Goal: Task Accomplishment & Management: Complete application form

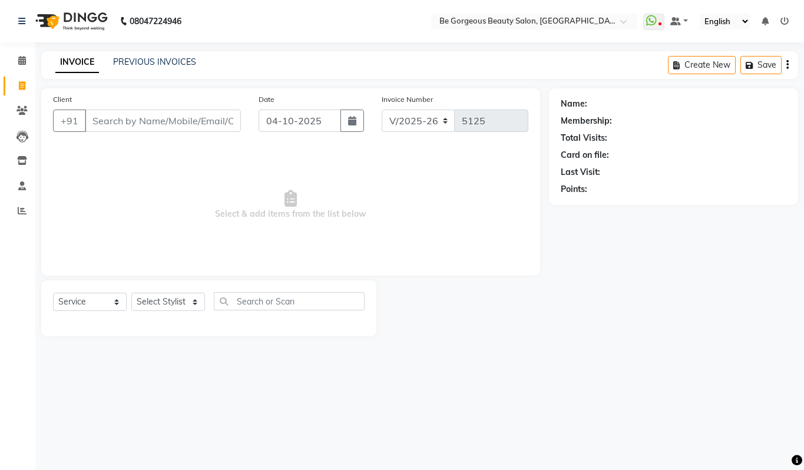
select select "5405"
select select "service"
click at [197, 302] on select "Select Stylist [PERSON_NAME] [PERSON_NAME] Manager Munu [PERSON_NAME] Rehbar [P…" at bounding box center [168, 302] width 74 height 18
select select "90706"
click at [131, 293] on select "Select Stylist [PERSON_NAME] [PERSON_NAME] Manager Munu [PERSON_NAME] Rehbar [P…" at bounding box center [168, 302] width 74 height 18
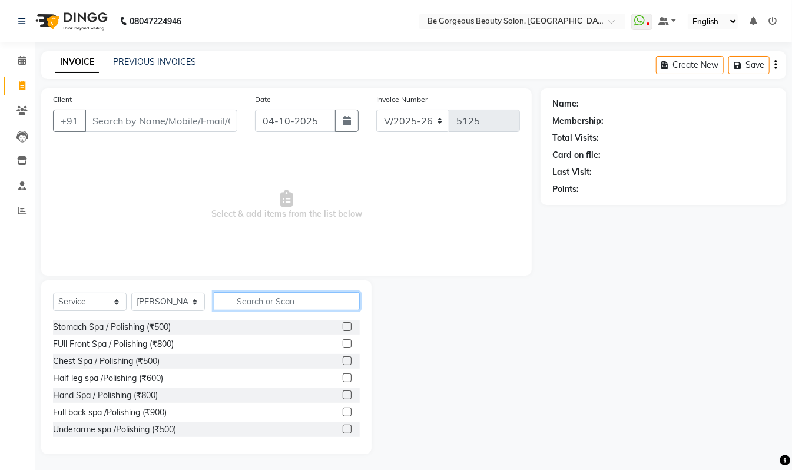
click at [267, 292] on input "text" at bounding box center [287, 301] width 146 height 18
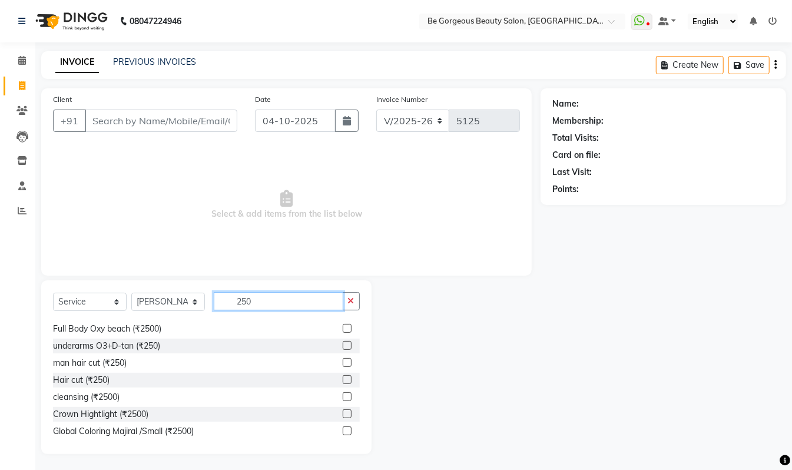
scroll to position [164, 0]
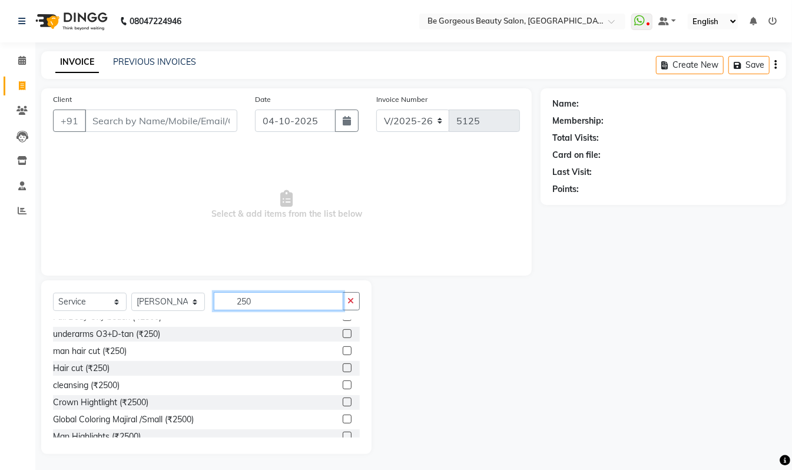
type input "250"
click at [343, 352] on label at bounding box center [347, 350] width 9 height 9
click at [343, 352] on input "checkbox" at bounding box center [347, 352] width 8 height 8
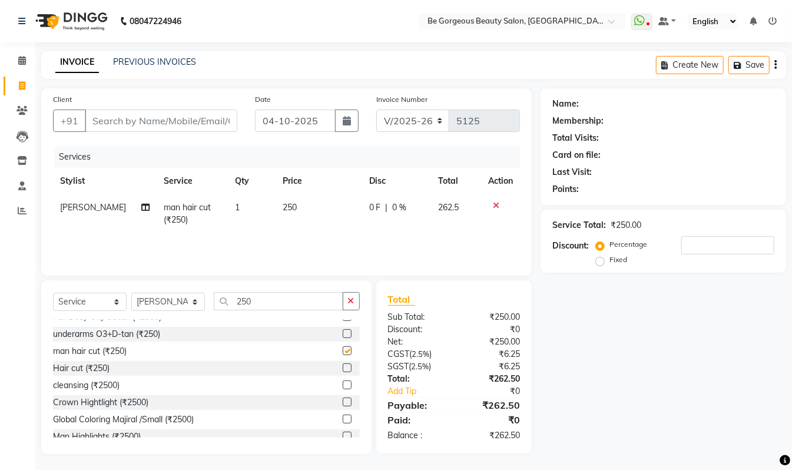
checkbox input "false"
click at [206, 121] on input "Client" at bounding box center [161, 121] width 153 height 22
type input "9"
type input "0"
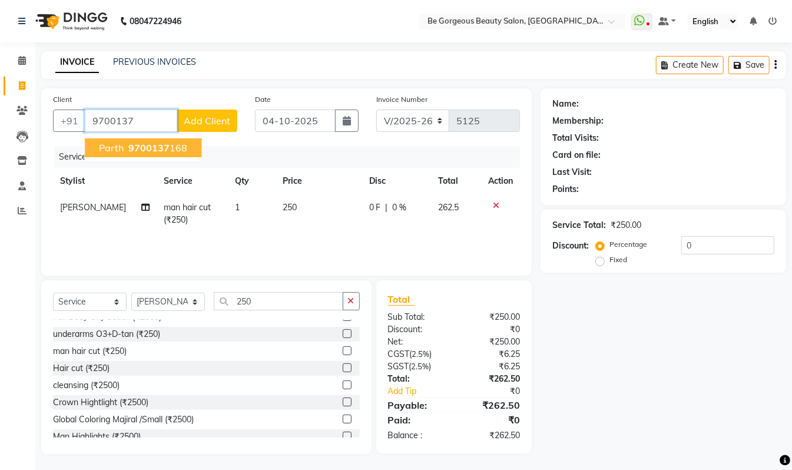
click at [185, 147] on button "[PERSON_NAME] 9700137 168" at bounding box center [143, 147] width 117 height 19
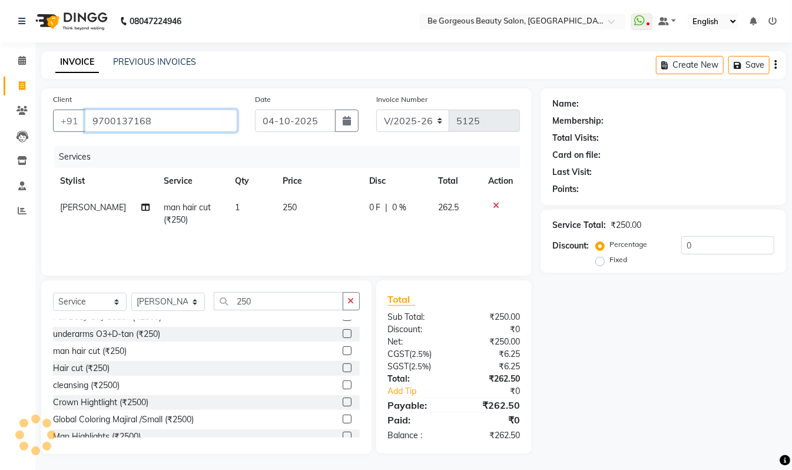
type input "9700137168"
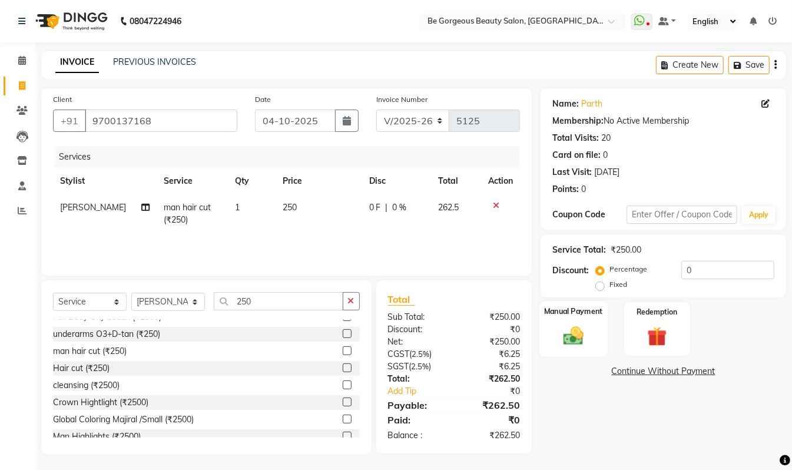
click at [587, 322] on div "Manual Payment" at bounding box center [574, 329] width 68 height 56
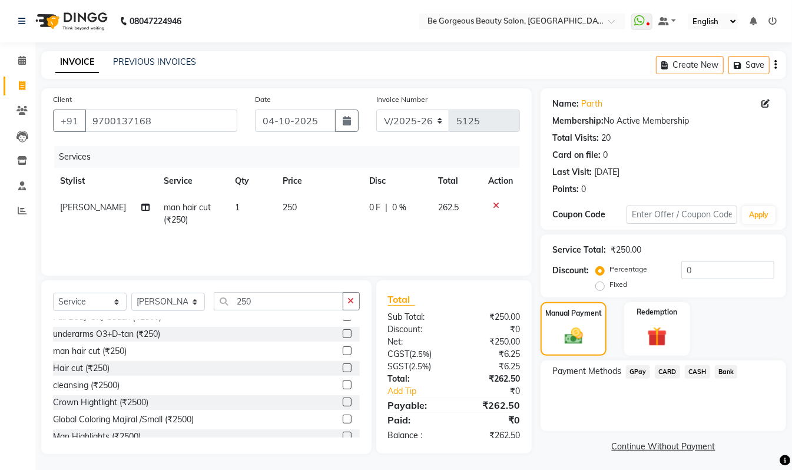
click at [639, 370] on span "GPay" at bounding box center [638, 372] width 24 height 14
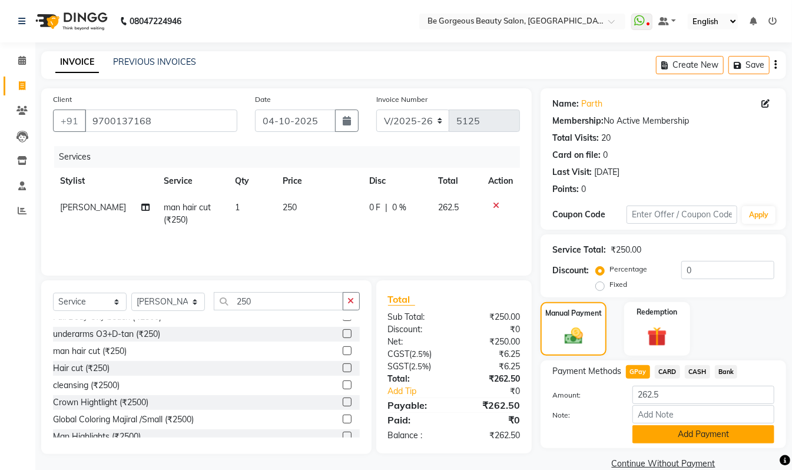
click at [736, 427] on button "Add Payment" at bounding box center [704, 434] width 142 height 18
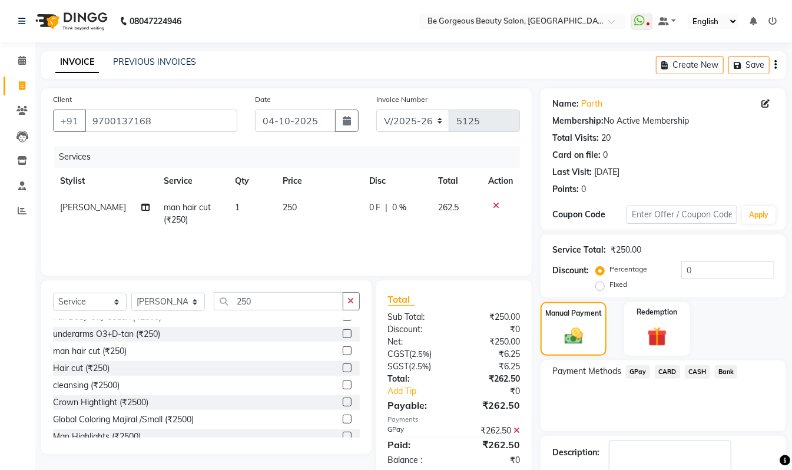
scroll to position [70, 0]
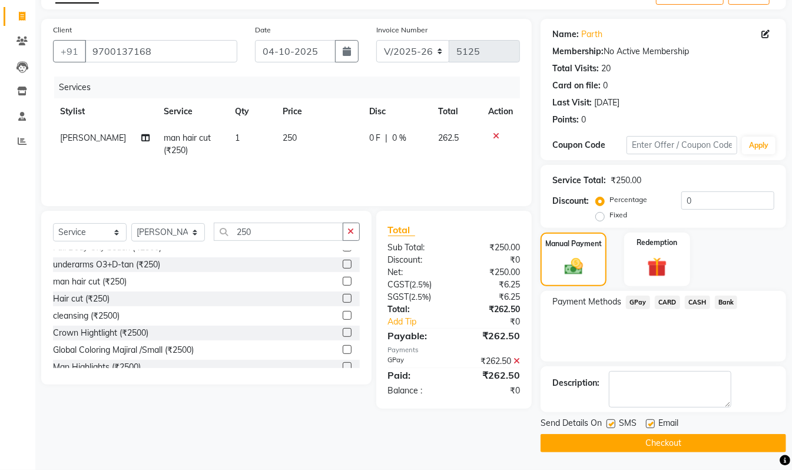
click at [762, 443] on button "Checkout" at bounding box center [664, 443] width 246 height 18
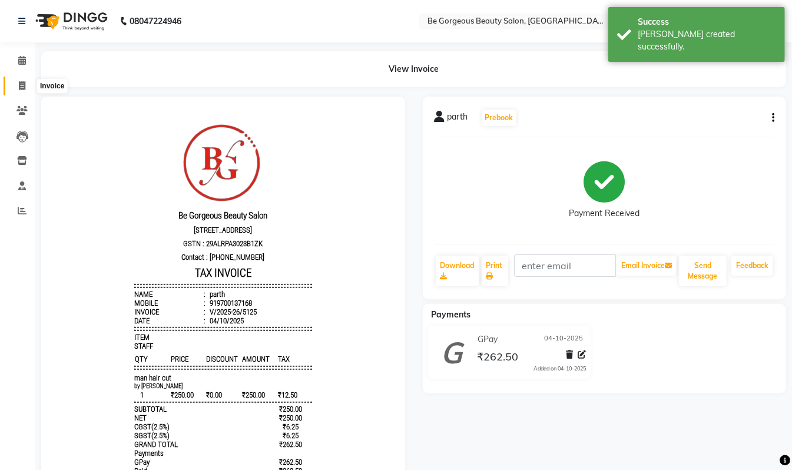
click at [27, 88] on span at bounding box center [22, 87] width 21 height 14
select select "service"
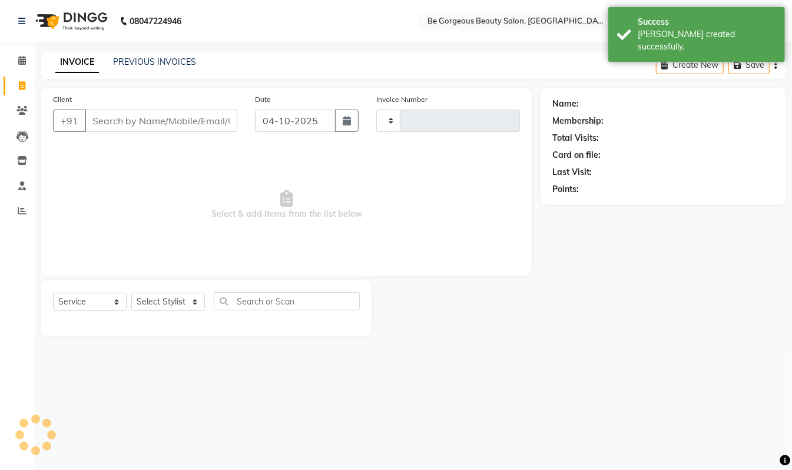
type input "5126"
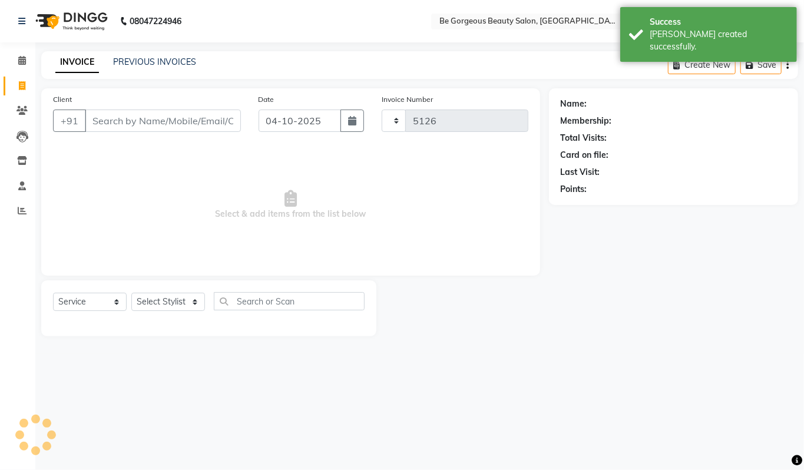
select select "5405"
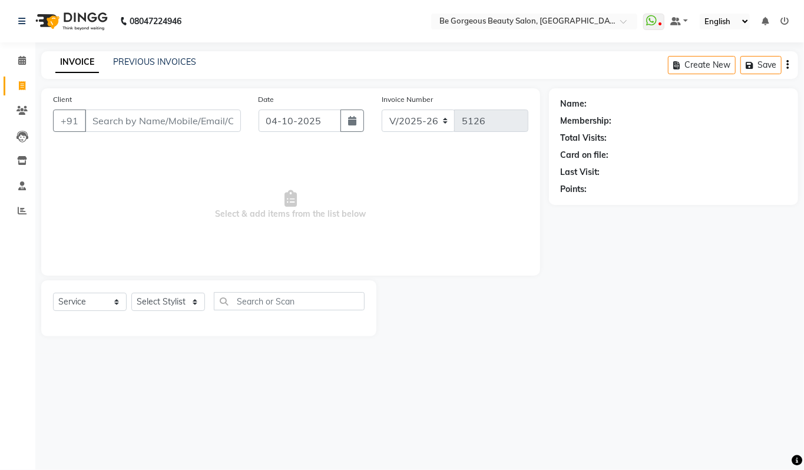
click at [170, 317] on div "Select Service Product Membership Package Voucher Prepaid Gift Card Select Styl…" at bounding box center [209, 306] width 312 height 28
click at [171, 306] on select "Select Stylist [PERSON_NAME] [PERSON_NAME] Manager Munu [PERSON_NAME] Rehbar [P…" at bounding box center [168, 302] width 74 height 18
select select "36207"
click at [131, 293] on select "Select Stylist [PERSON_NAME] [PERSON_NAME] Manager Munu [PERSON_NAME] Rehbar [P…" at bounding box center [168, 302] width 74 height 18
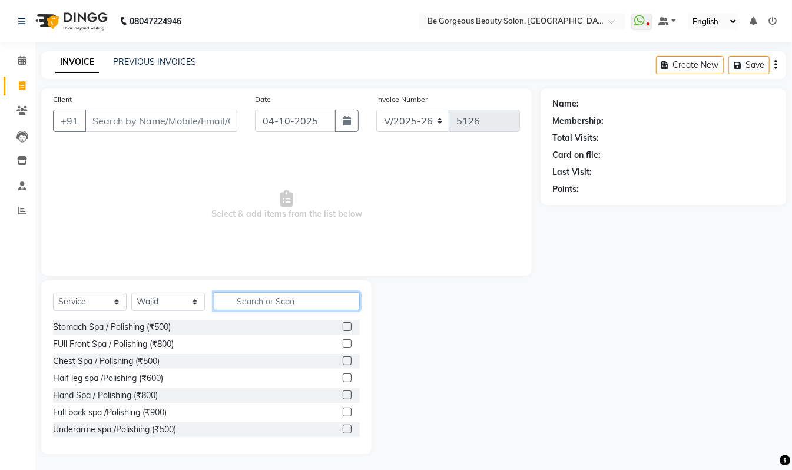
click at [251, 300] on input "text" at bounding box center [287, 301] width 146 height 18
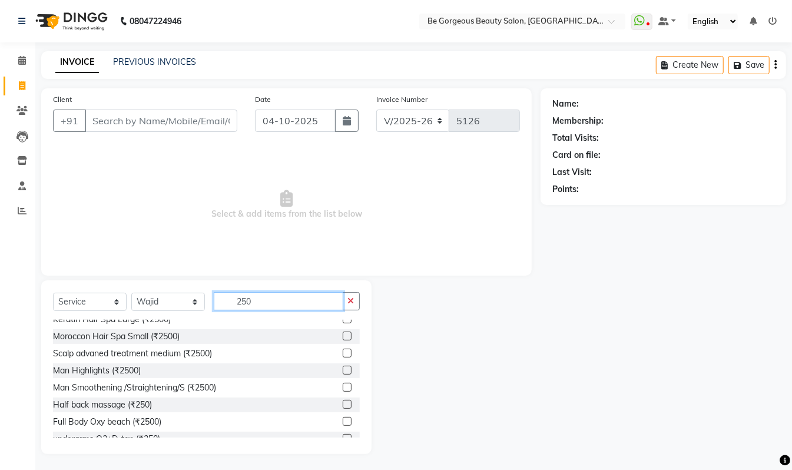
scroll to position [102, 0]
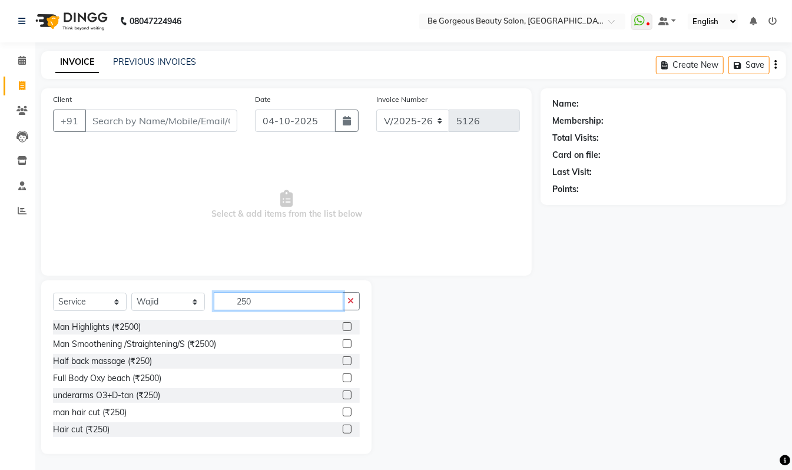
type input "250"
click at [328, 430] on div "Hair cut (₹250)" at bounding box center [206, 429] width 307 height 15
click at [343, 431] on label at bounding box center [347, 429] width 9 height 9
click at [343, 431] on input "checkbox" at bounding box center [347, 430] width 8 height 8
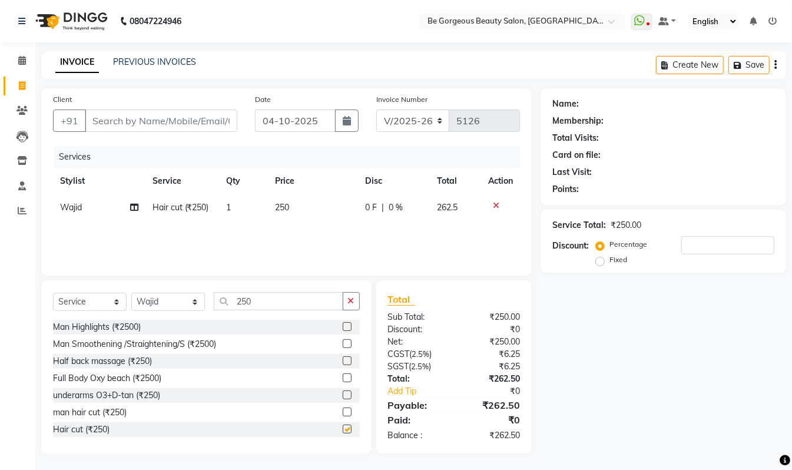
checkbox input "false"
click at [353, 296] on button "button" at bounding box center [351, 301] width 17 height 18
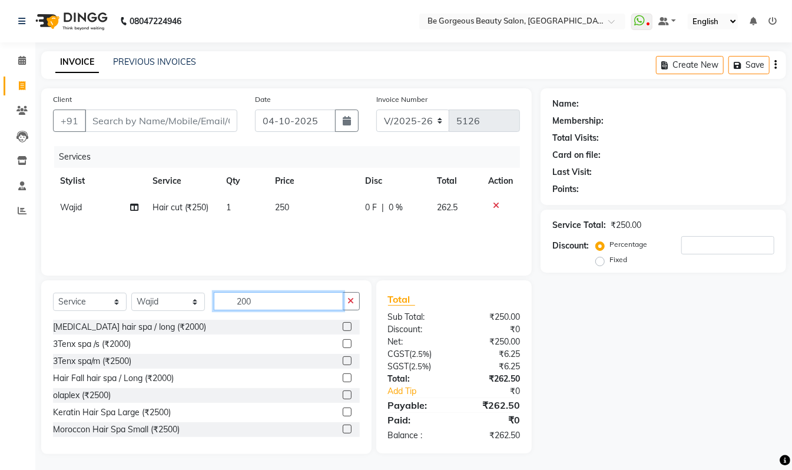
scroll to position [52, 0]
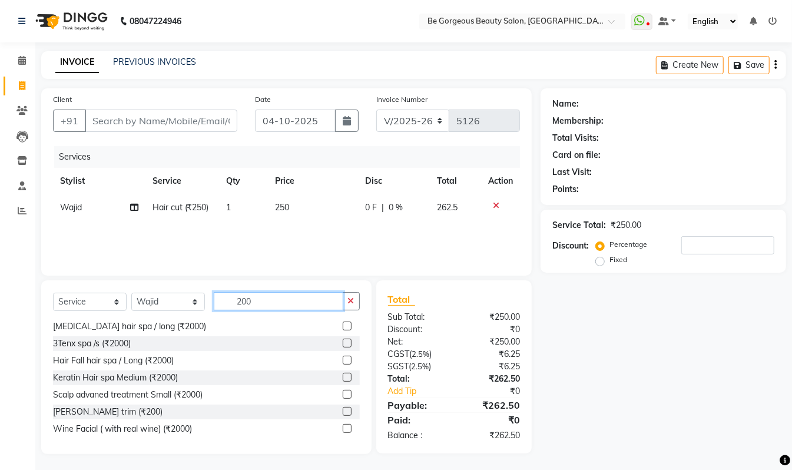
type input "200"
click at [343, 410] on label at bounding box center [347, 411] width 9 height 9
click at [343, 410] on input "checkbox" at bounding box center [347, 412] width 8 height 8
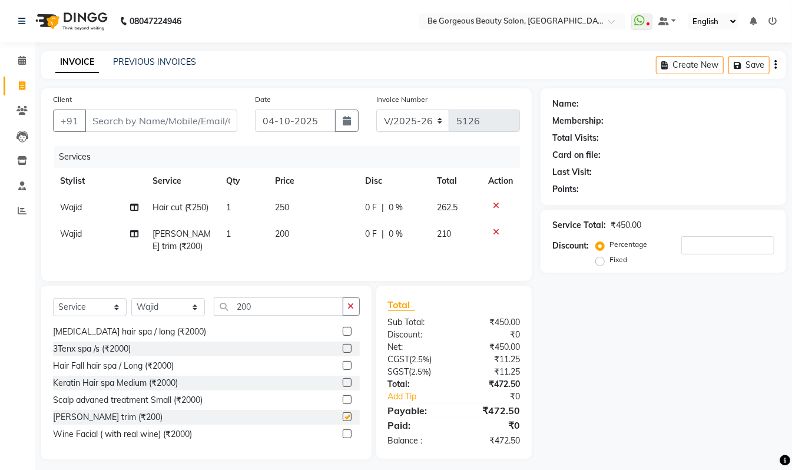
checkbox input "false"
click at [353, 310] on icon "button" at bounding box center [351, 306] width 6 height 8
click at [177, 314] on select "Select Stylist [PERSON_NAME] [PERSON_NAME] Manager Munu [PERSON_NAME] Rehbar [P…" at bounding box center [168, 307] width 74 height 18
select select "90706"
click at [131, 310] on select "Select Stylist [PERSON_NAME] [PERSON_NAME] Manager Munu [PERSON_NAME] Rehbar [P…" at bounding box center [168, 307] width 74 height 18
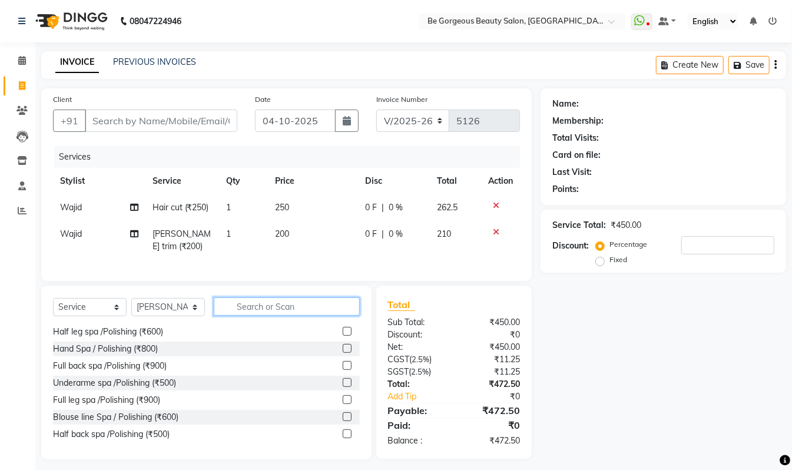
click at [254, 309] on input "text" at bounding box center [287, 306] width 146 height 18
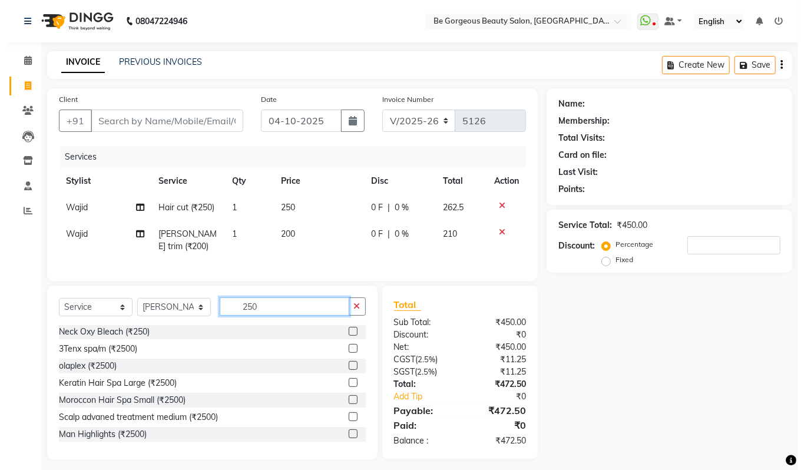
scroll to position [104, 0]
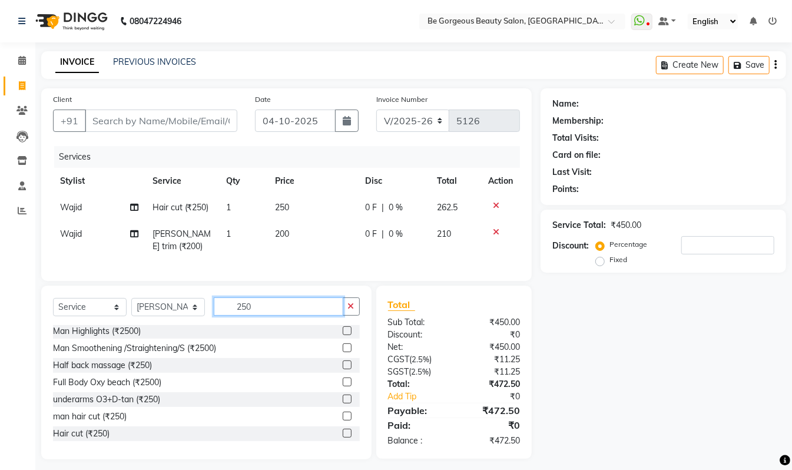
type input "250"
click at [343, 438] on label at bounding box center [347, 433] width 9 height 9
click at [343, 438] on input "checkbox" at bounding box center [347, 434] width 8 height 8
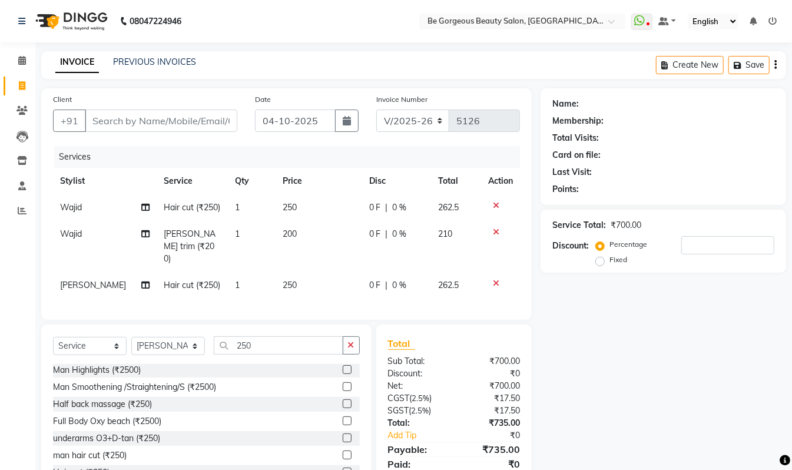
checkbox input "false"
click at [113, 118] on input "Client" at bounding box center [161, 121] width 153 height 22
type input "9"
type input "0"
type input "9789379714"
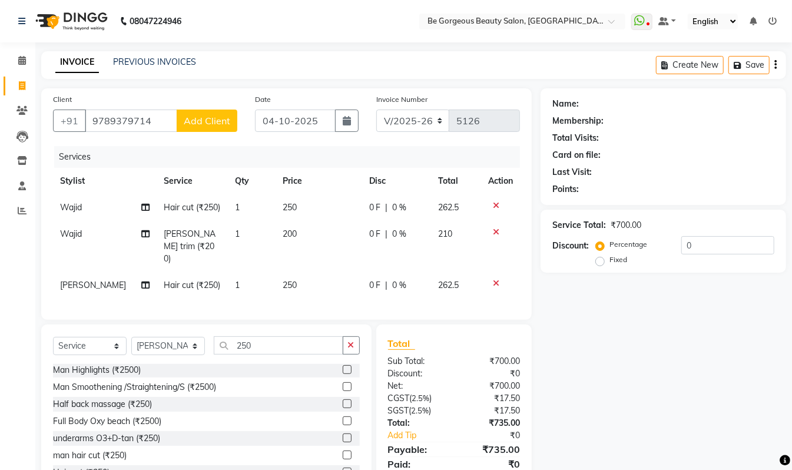
click at [196, 123] on span "Add Client" at bounding box center [207, 121] width 47 height 12
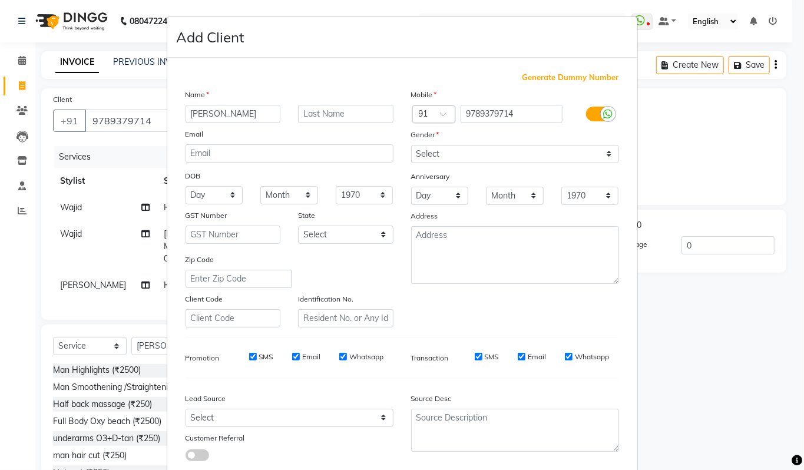
type input "[PERSON_NAME]"
click at [425, 151] on select "Select [DEMOGRAPHIC_DATA] [DEMOGRAPHIC_DATA] Other Prefer Not To Say" at bounding box center [515, 154] width 208 height 18
select select "[DEMOGRAPHIC_DATA]"
click at [411, 145] on select "Select [DEMOGRAPHIC_DATA] [DEMOGRAPHIC_DATA] Other Prefer Not To Say" at bounding box center [515, 154] width 208 height 18
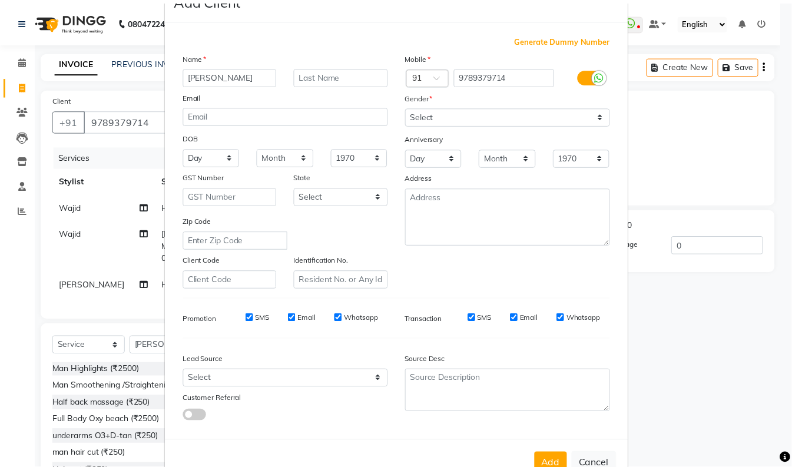
scroll to position [71, 0]
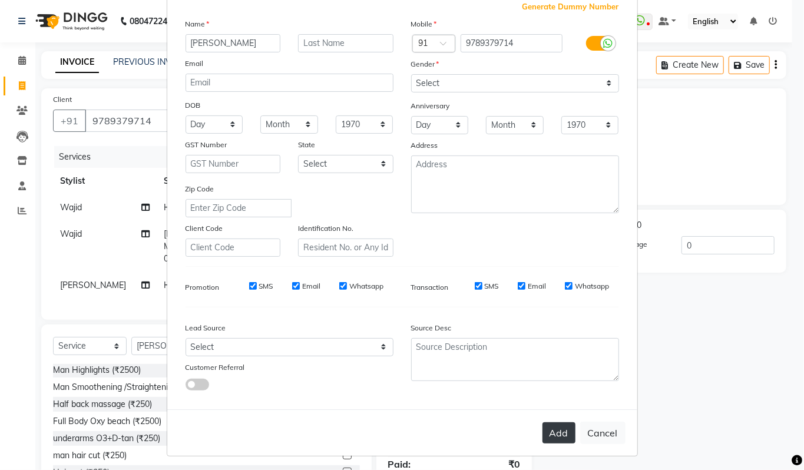
click at [561, 422] on button "Add" at bounding box center [558, 432] width 33 height 21
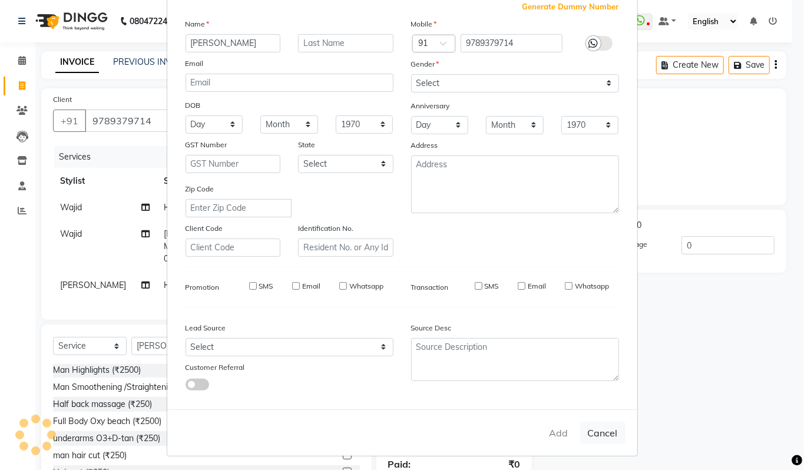
select select
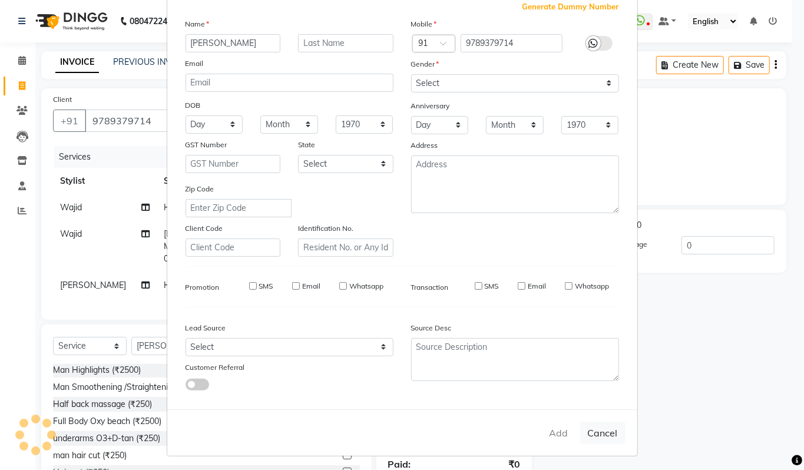
select select
checkbox input "false"
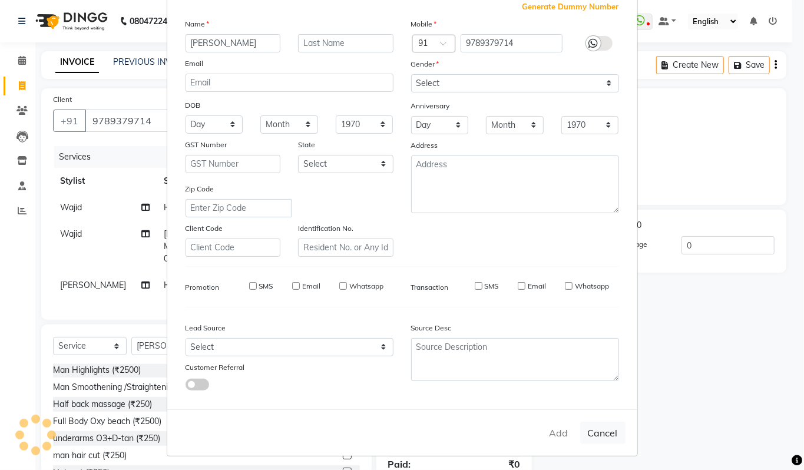
checkbox input "false"
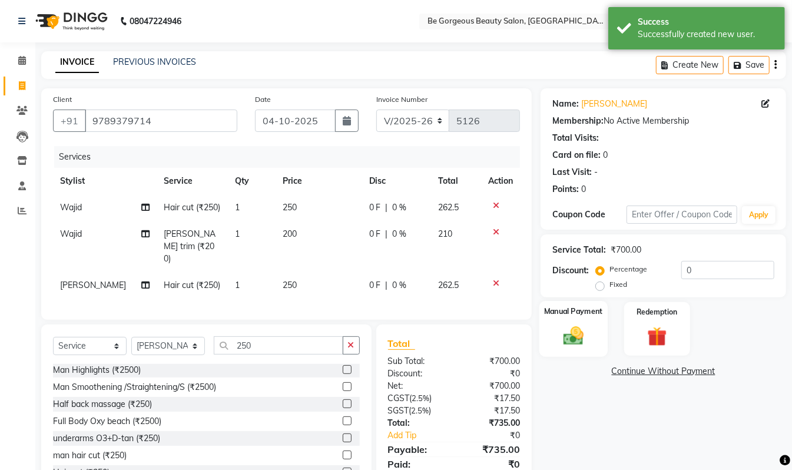
click at [576, 330] on img at bounding box center [573, 336] width 33 height 24
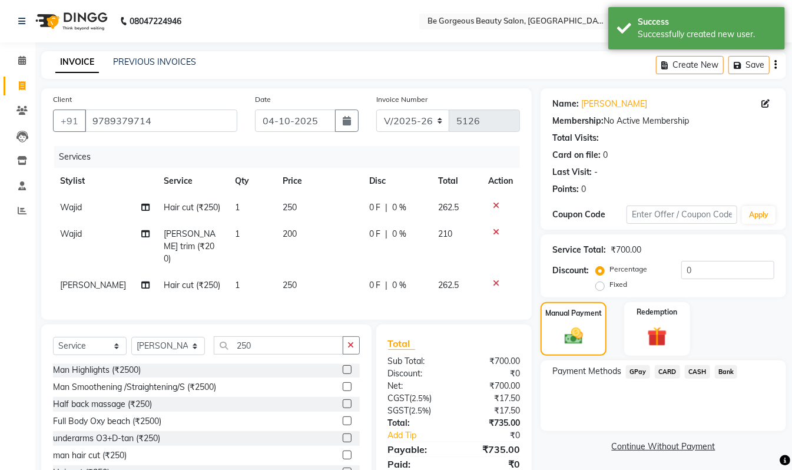
click at [633, 366] on span "GPay" at bounding box center [638, 372] width 24 height 14
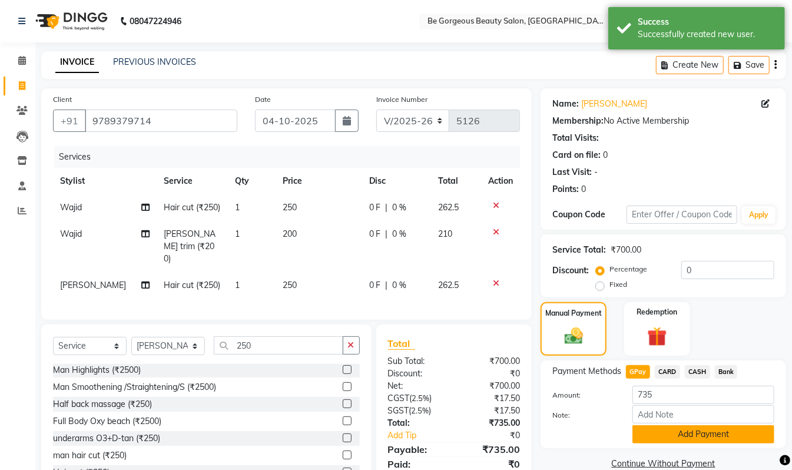
click at [768, 432] on button "Add Payment" at bounding box center [704, 434] width 142 height 18
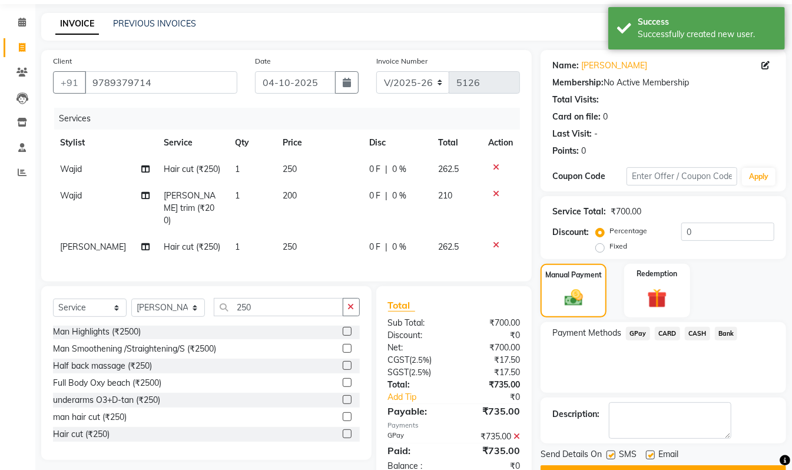
scroll to position [70, 0]
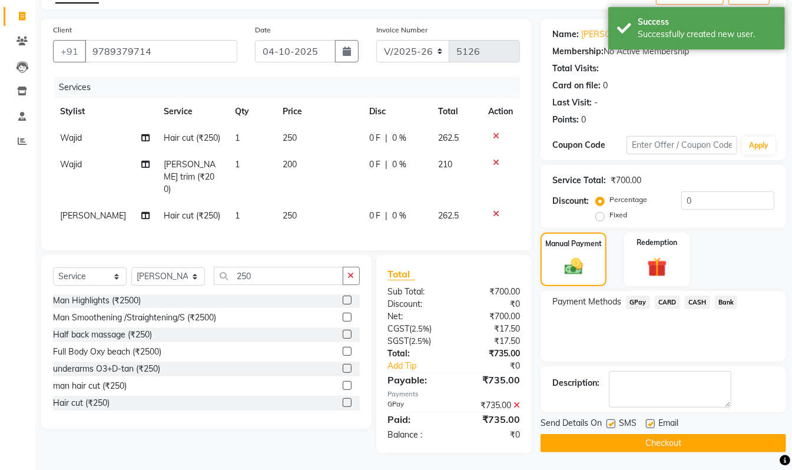
click at [739, 436] on button "Checkout" at bounding box center [664, 443] width 246 height 18
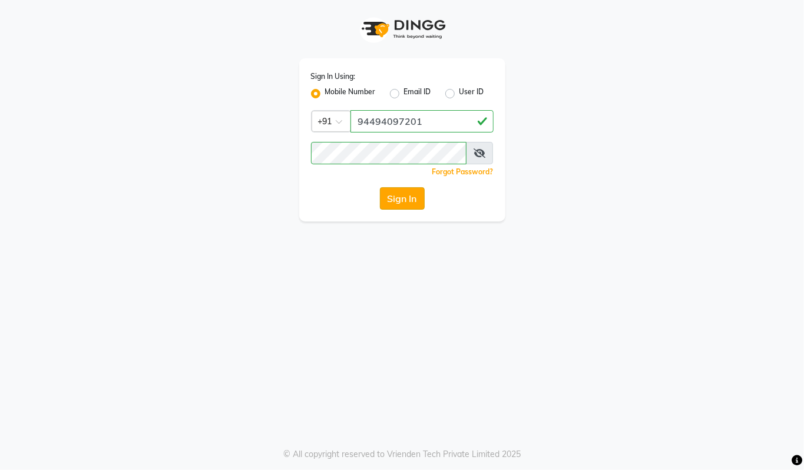
click at [408, 203] on button "Sign In" at bounding box center [402, 198] width 45 height 22
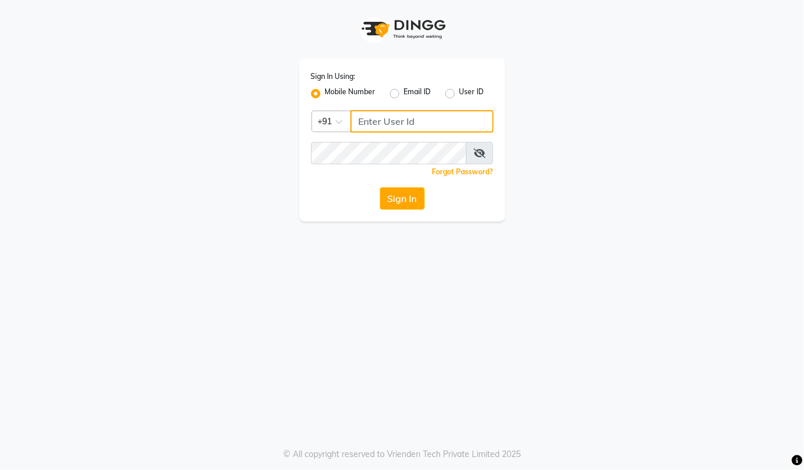
type input "94494097201"
